Goal: Information Seeking & Learning: Learn about a topic

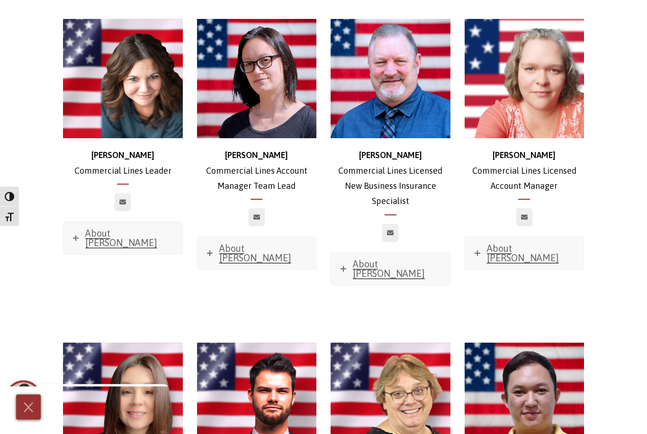
scroll to position [506, 0]
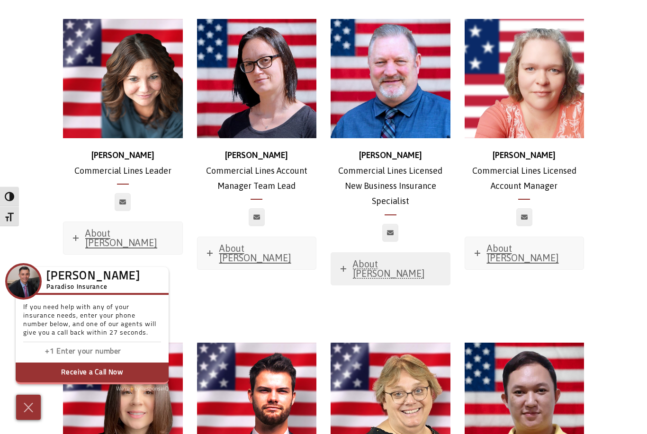
click at [364, 258] on span "About Ross" at bounding box center [389, 268] width 72 height 20
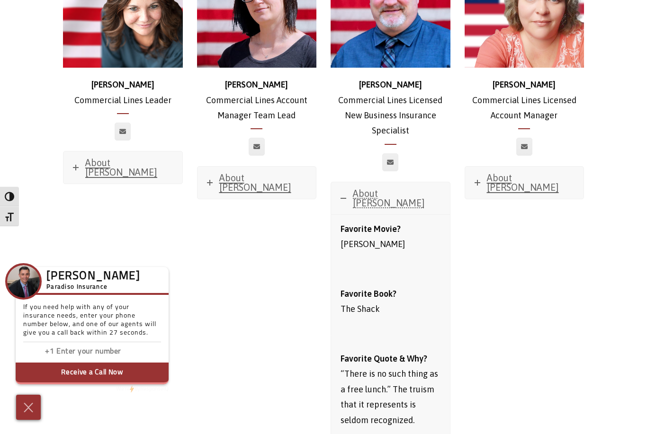
scroll to position [521, 0]
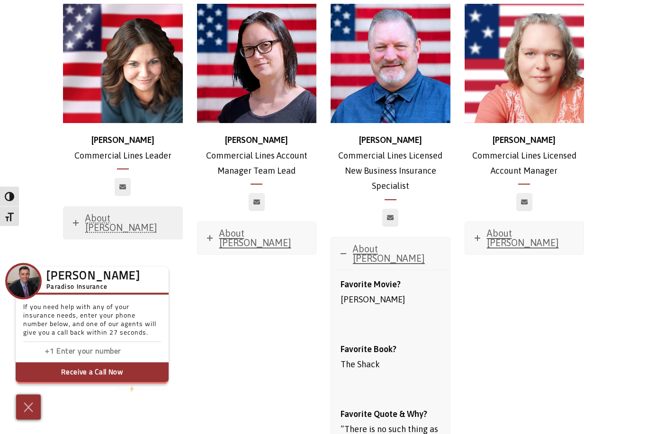
click at [124, 213] on span "About Stephanie" at bounding box center [121, 223] width 72 height 20
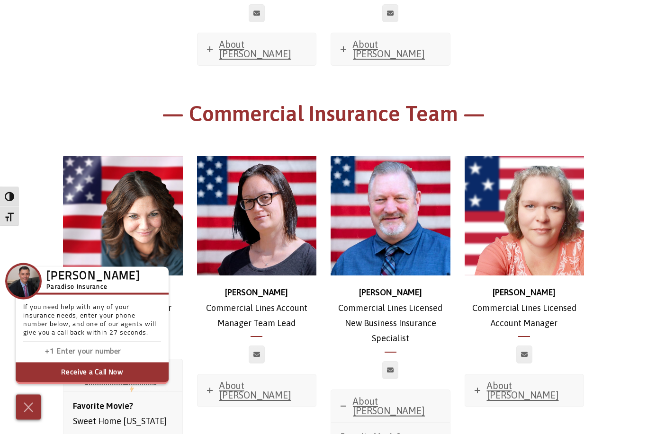
scroll to position [369, 0]
click at [259, 380] on span "About Jessica" at bounding box center [255, 390] width 72 height 20
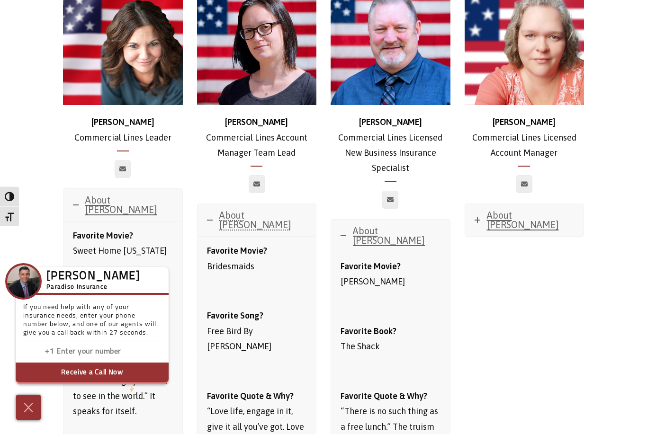
scroll to position [533, 0]
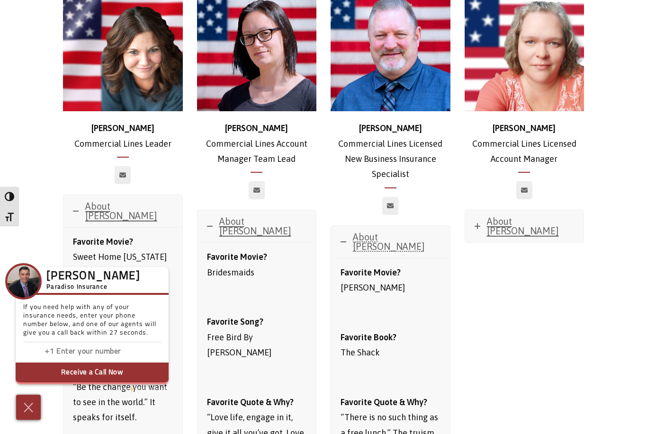
click at [364, 237] on link "About Ross" at bounding box center [390, 242] width 119 height 32
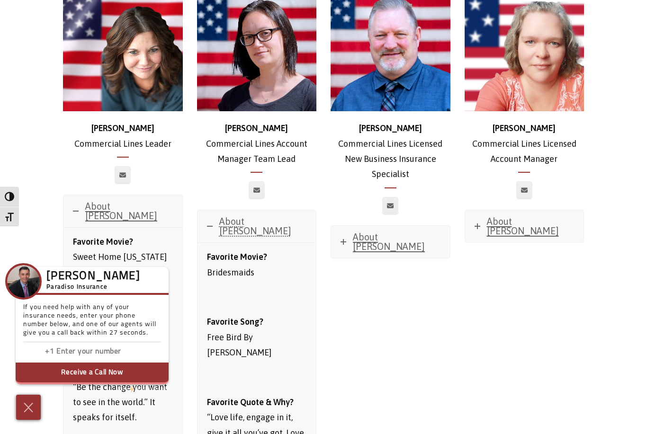
click at [251, 216] on span "About Jessica" at bounding box center [255, 226] width 72 height 20
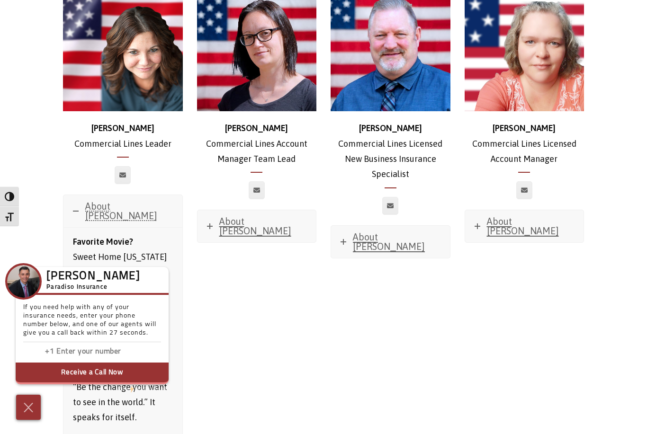
click at [127, 201] on span "About Stephanie" at bounding box center [121, 211] width 72 height 20
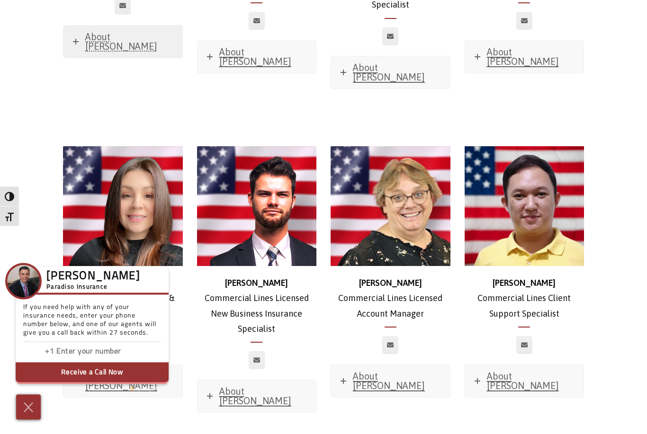
scroll to position [702, 0]
click at [514, 371] on span "About Glenn" at bounding box center [523, 381] width 72 height 20
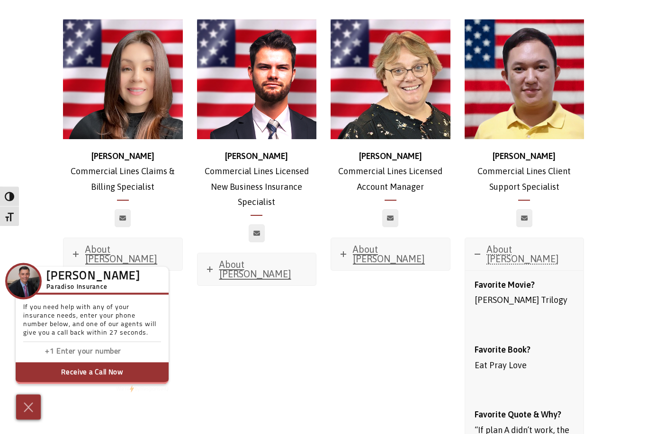
scroll to position [817, 0]
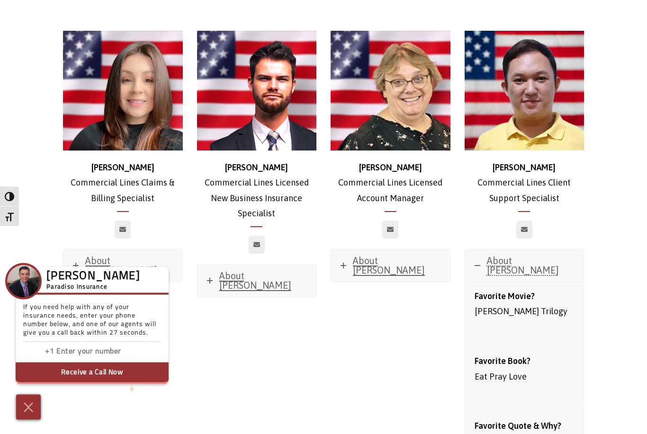
click at [519, 256] on span "About Glenn" at bounding box center [523, 266] width 72 height 20
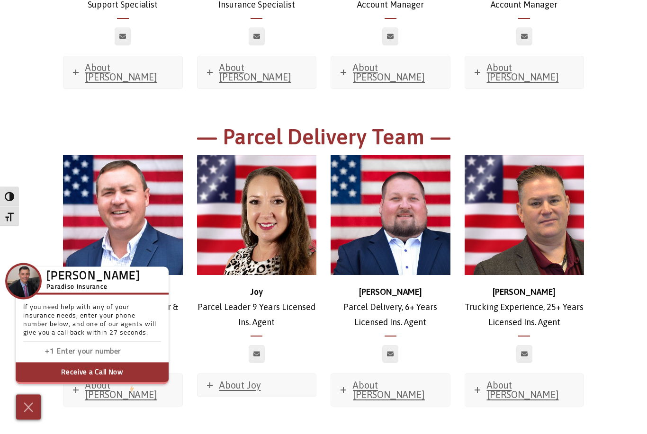
scroll to position [1336, 0]
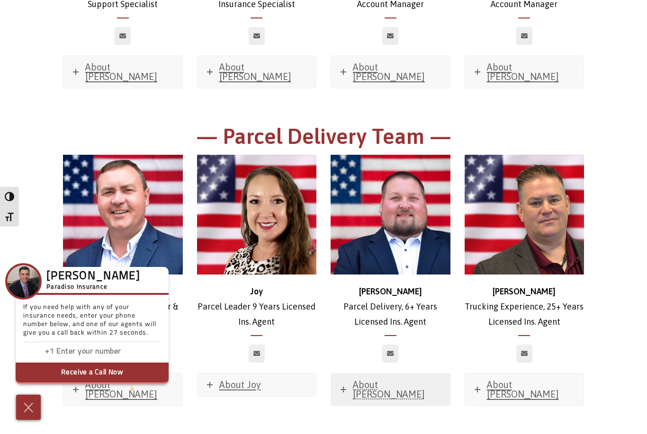
click at [407, 379] on span "About Stephen" at bounding box center [389, 389] width 72 height 20
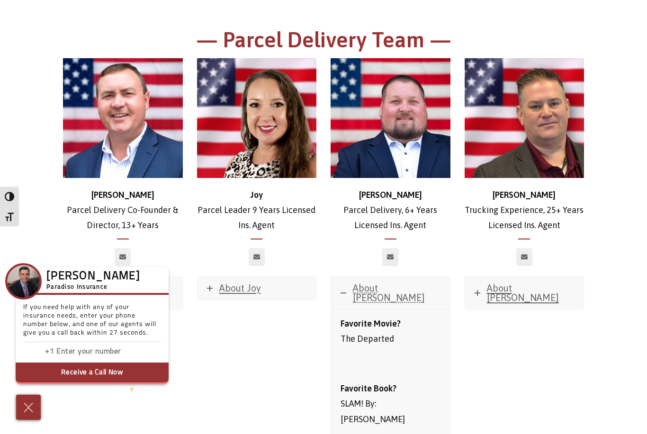
scroll to position [1432, 0]
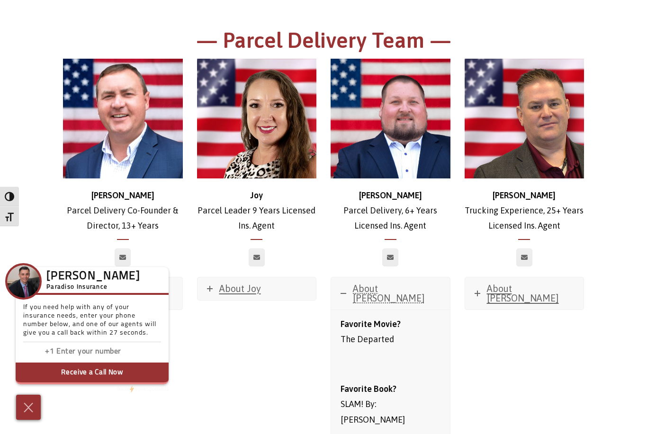
click at [390, 283] on span "About Stephen" at bounding box center [389, 293] width 72 height 20
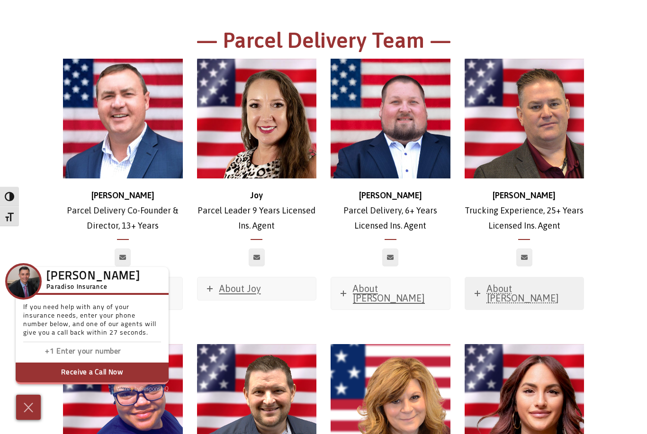
click at [507, 283] on span "About Trevor" at bounding box center [523, 293] width 72 height 20
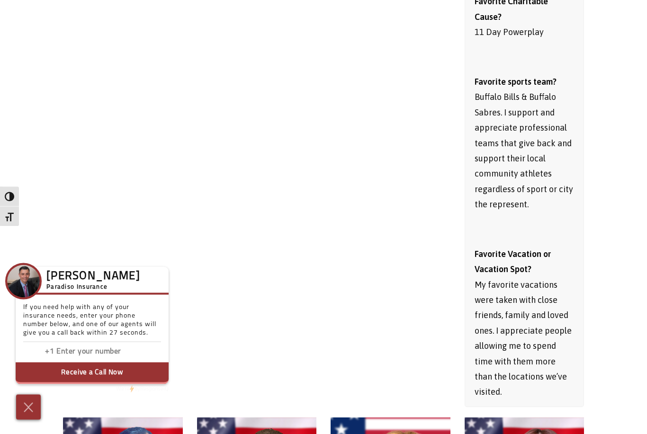
scroll to position [2072, 0]
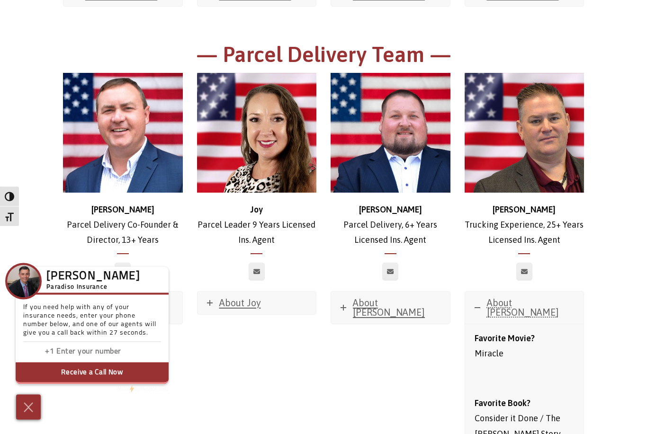
click at [527, 298] on span "About Trevor" at bounding box center [523, 308] width 72 height 20
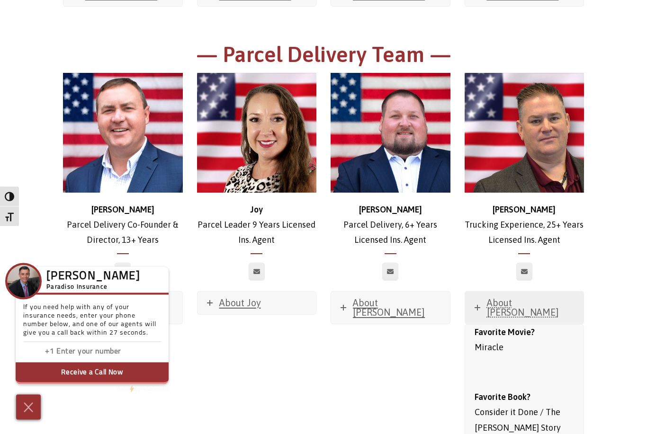
scroll to position [1418, 0]
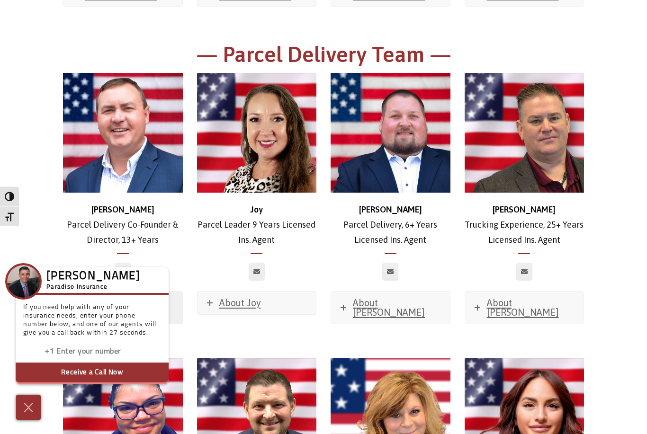
click at [122, 297] on span "About Brian" at bounding box center [121, 307] width 72 height 20
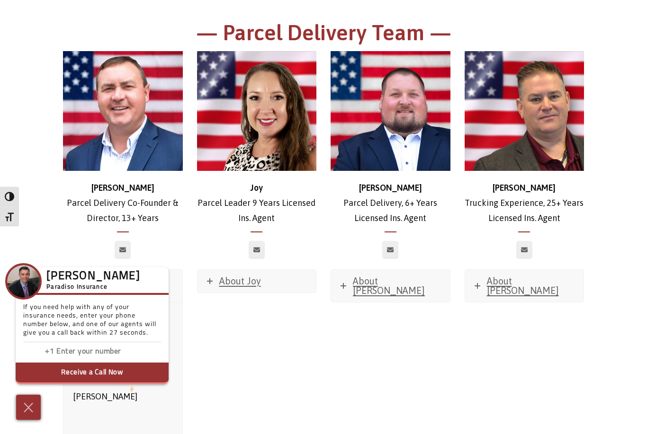
scroll to position [1430, 0]
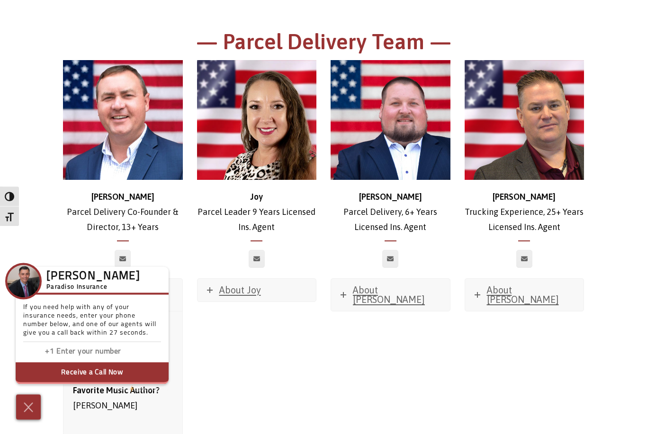
click at [125, 285] on span "About Brian" at bounding box center [121, 295] width 72 height 20
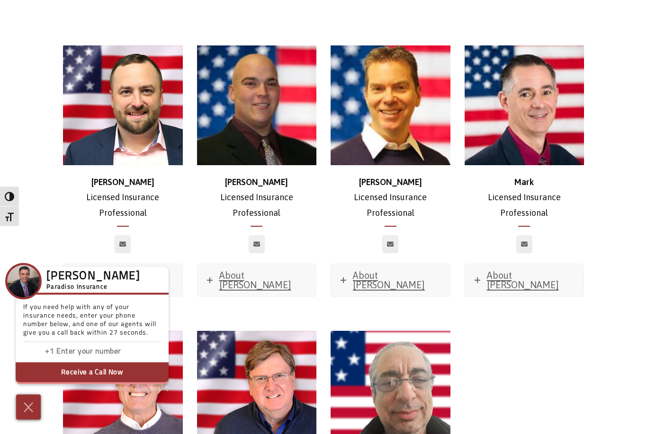
scroll to position [4122, 0]
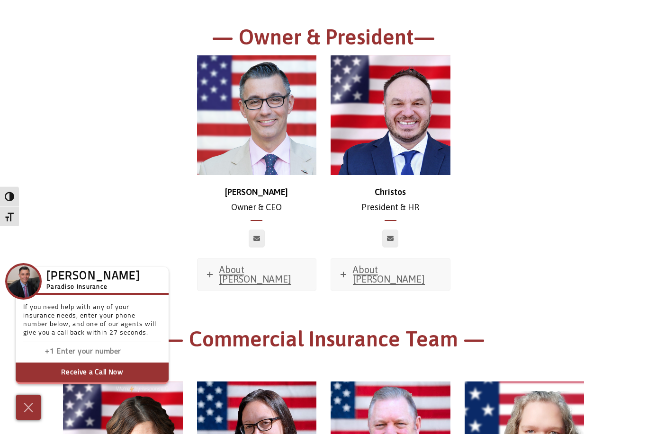
scroll to position [151, 0]
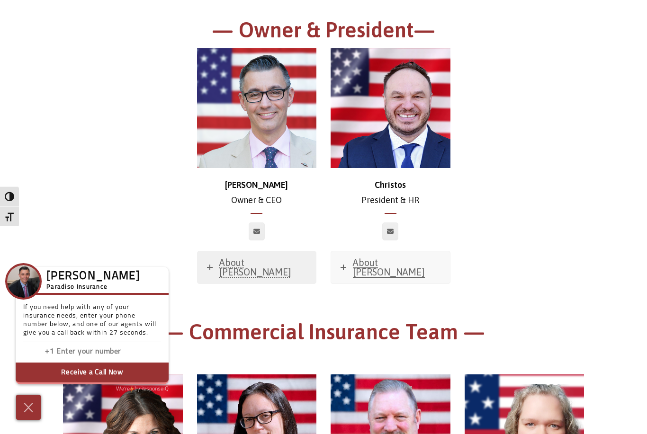
click at [262, 263] on span "About Chris" at bounding box center [255, 267] width 72 height 20
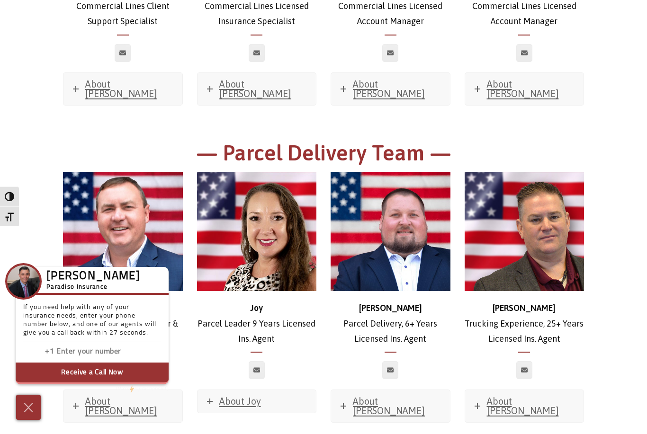
scroll to position [1689, 0]
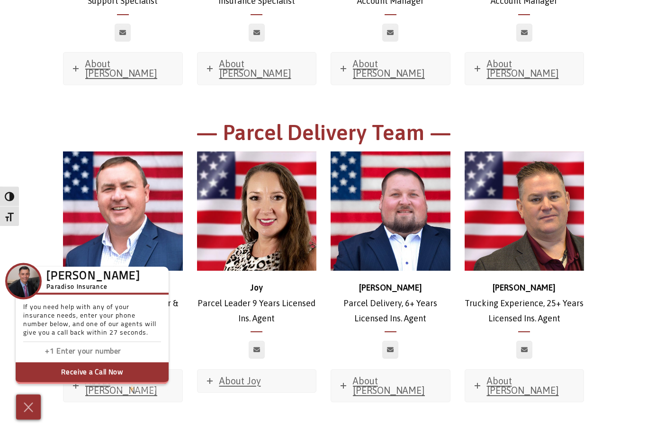
click at [124, 283] on strong "Brian" at bounding box center [122, 288] width 63 height 10
click at [115, 375] on span "About Brian" at bounding box center [121, 385] width 72 height 20
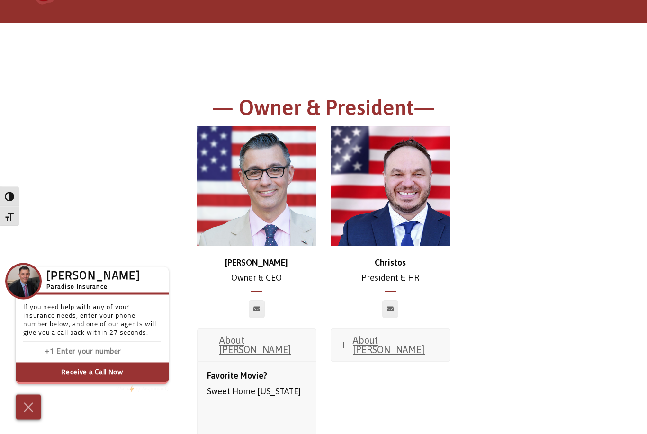
scroll to position [65, 0]
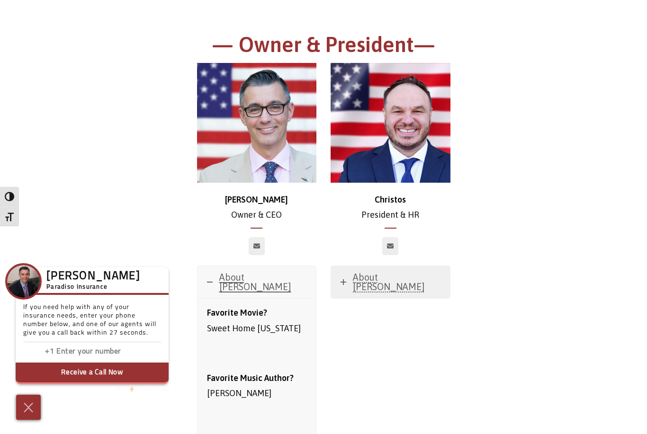
click at [394, 275] on span "About Christos" at bounding box center [389, 282] width 72 height 20
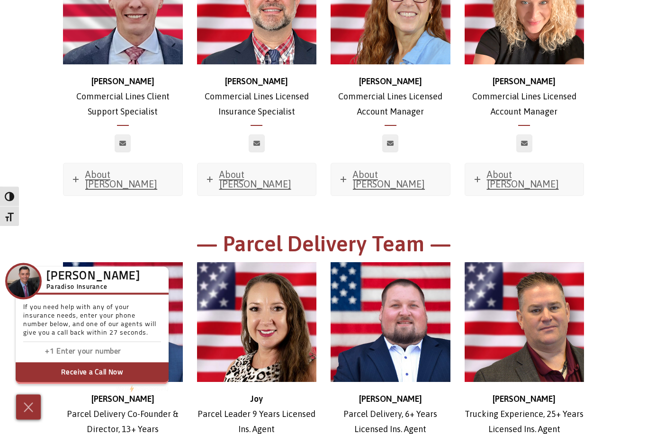
scroll to position [1742, 0]
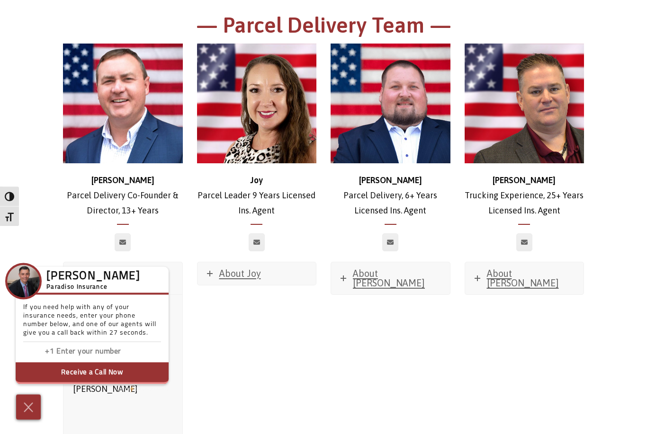
click at [119, 268] on span "About Brian" at bounding box center [121, 278] width 72 height 20
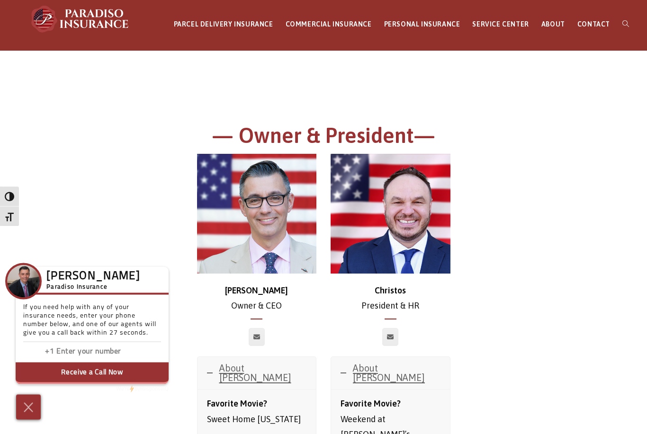
scroll to position [0, 0]
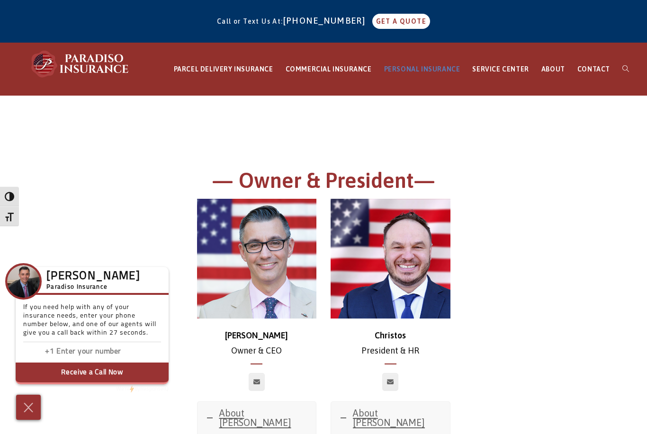
click at [433, 64] on link "PERSONAL INSURANCE" at bounding box center [422, 69] width 89 height 53
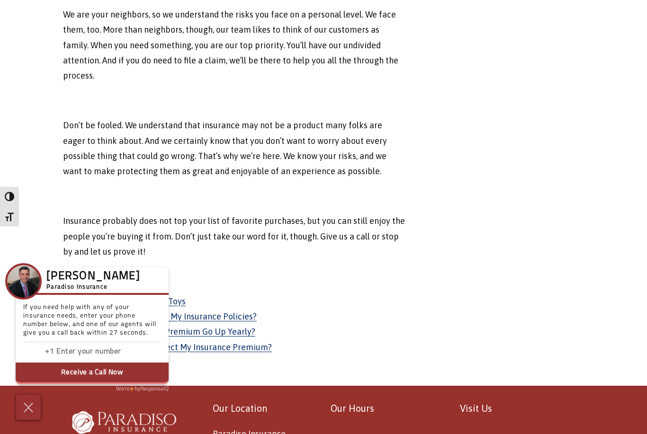
scroll to position [964, 0]
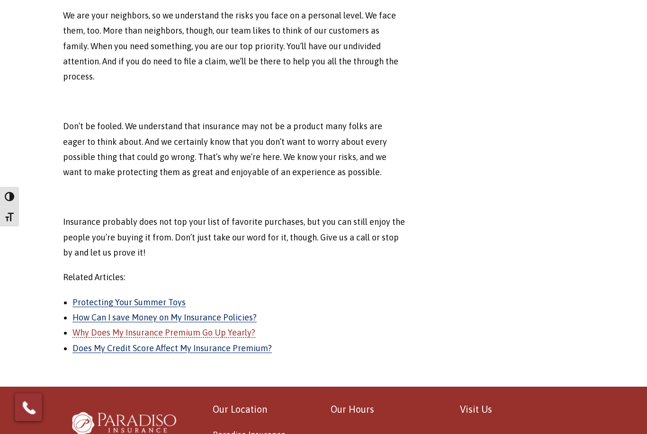
click at [217, 328] on link "Why Does My Insurance Premium Go Up Yearly?" at bounding box center [163, 333] width 183 height 10
